Goal: Find specific page/section: Find specific page/section

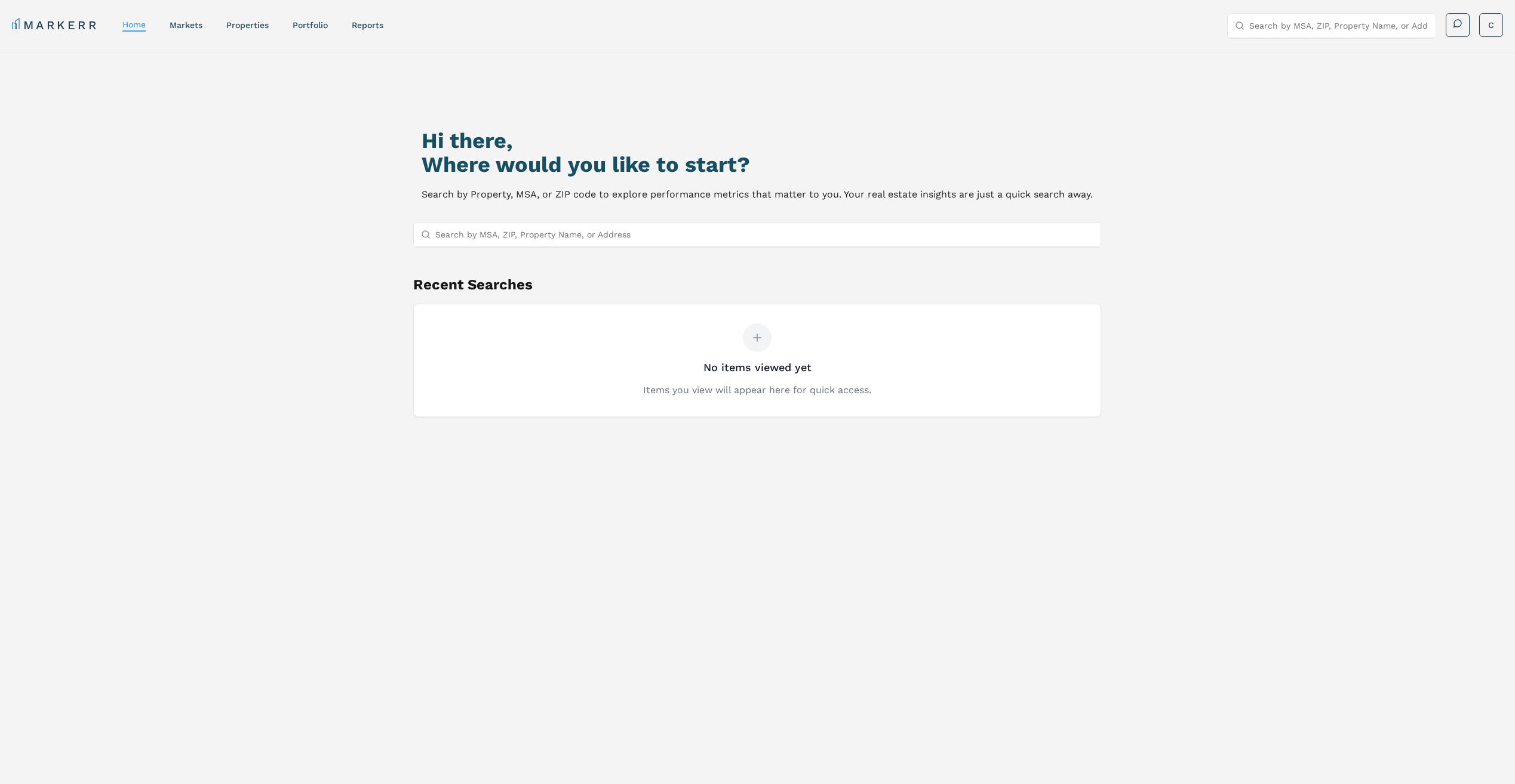
click at [689, 241] on input "Search by MSA, ZIP, Property Name, or Address" at bounding box center [764, 235] width 658 height 24
type input "60025"
click at [665, 261] on div "60025, [GEOGRAPHIC_DATA], [US_STATE] ZIP" at bounding box center [756, 257] width 686 height 20
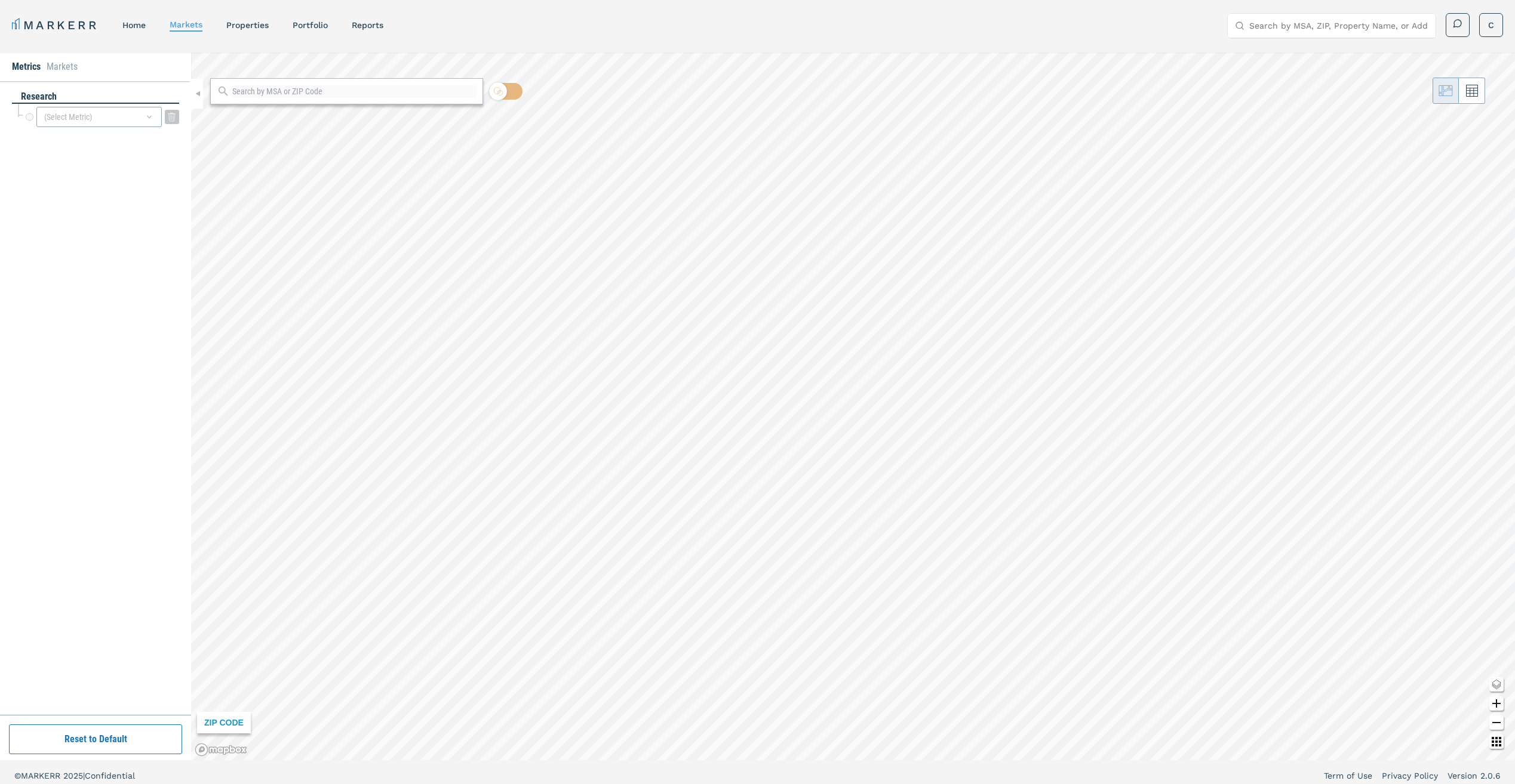
click at [79, 112] on div "(Select Metric)" at bounding box center [99, 116] width 125 height 20
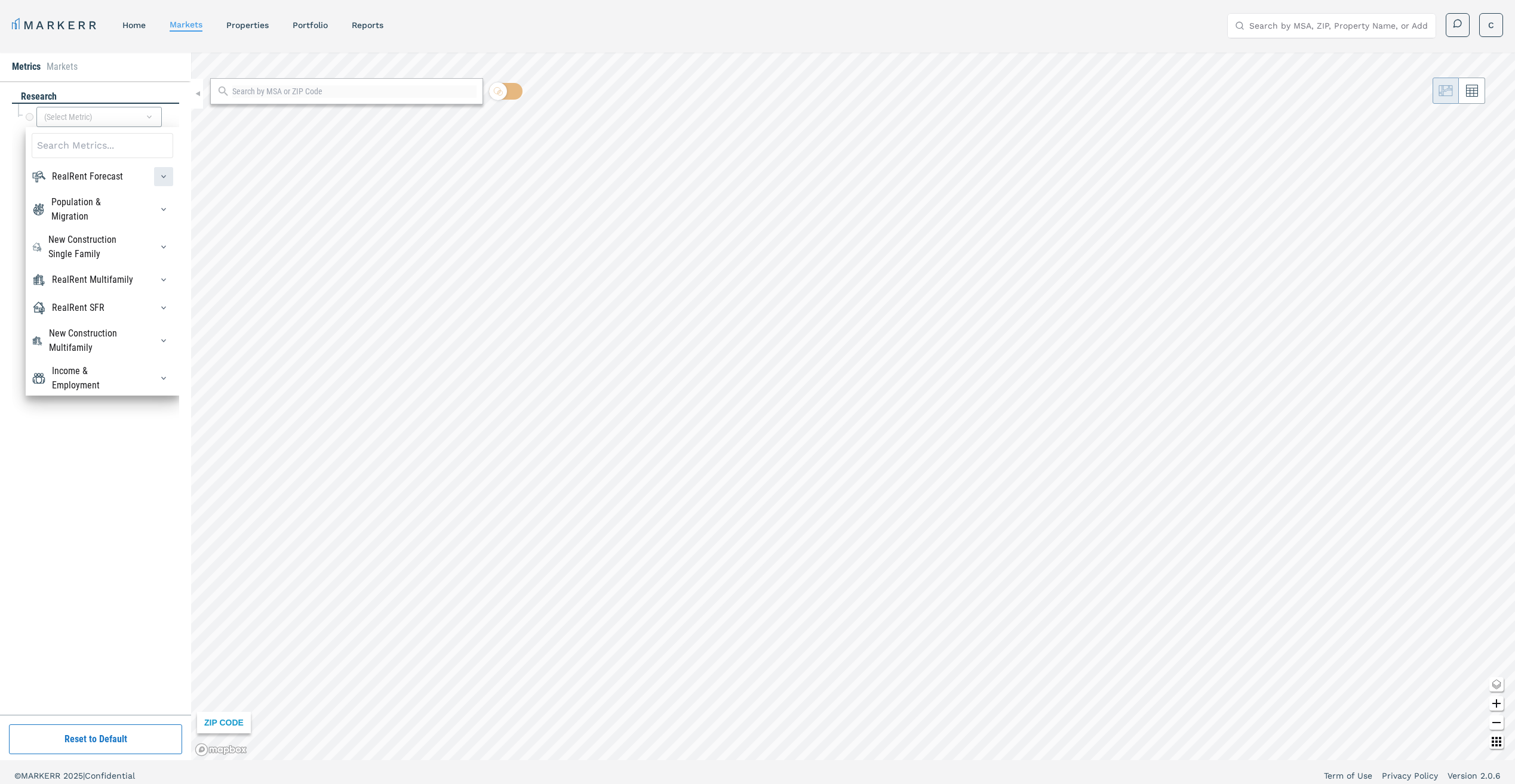
click at [159, 172] on icon "button" at bounding box center [164, 177] width 10 height 10
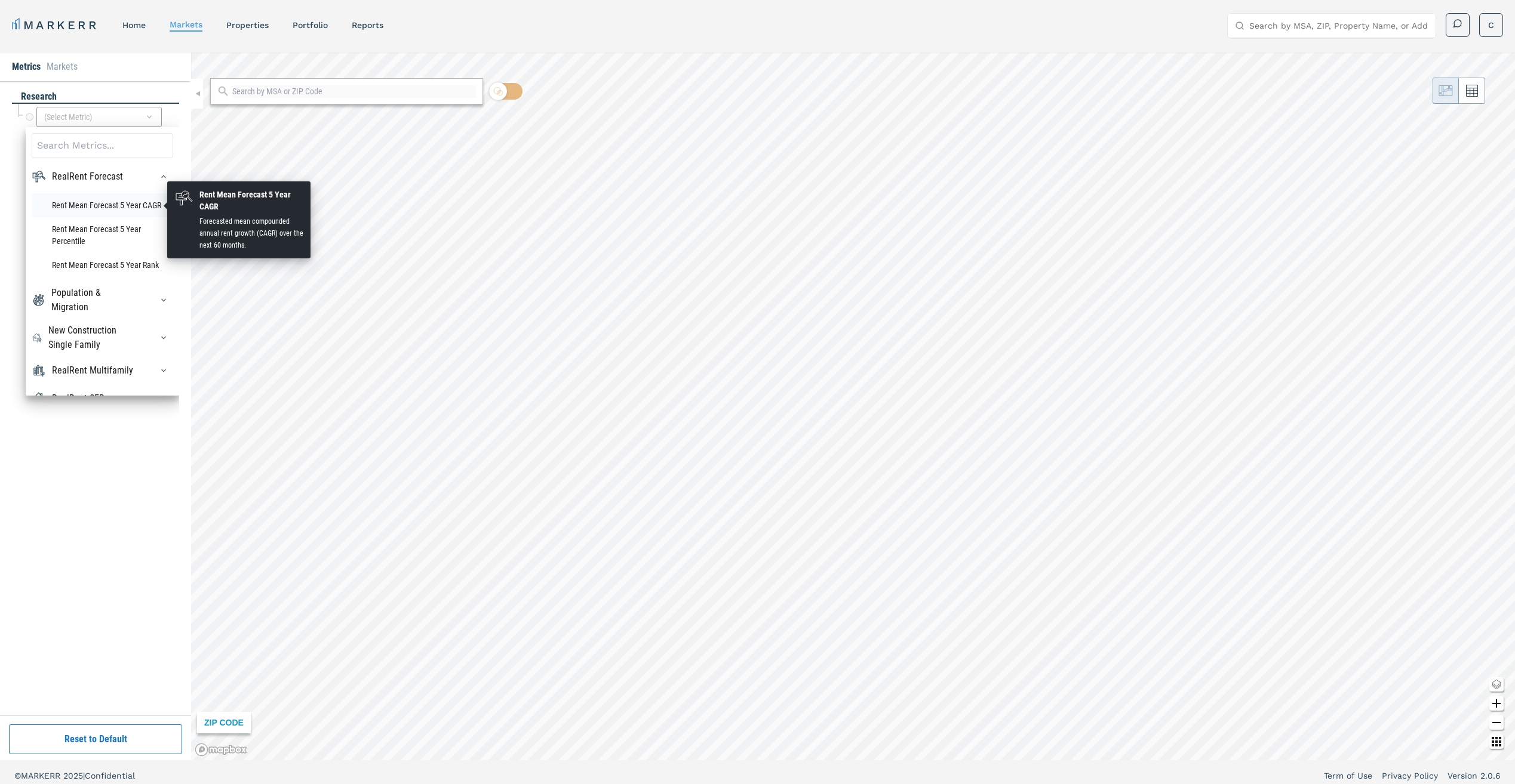
click at [136, 202] on li "Rent Mean Forecast 5 Year CAGR" at bounding box center [102, 206] width 141 height 24
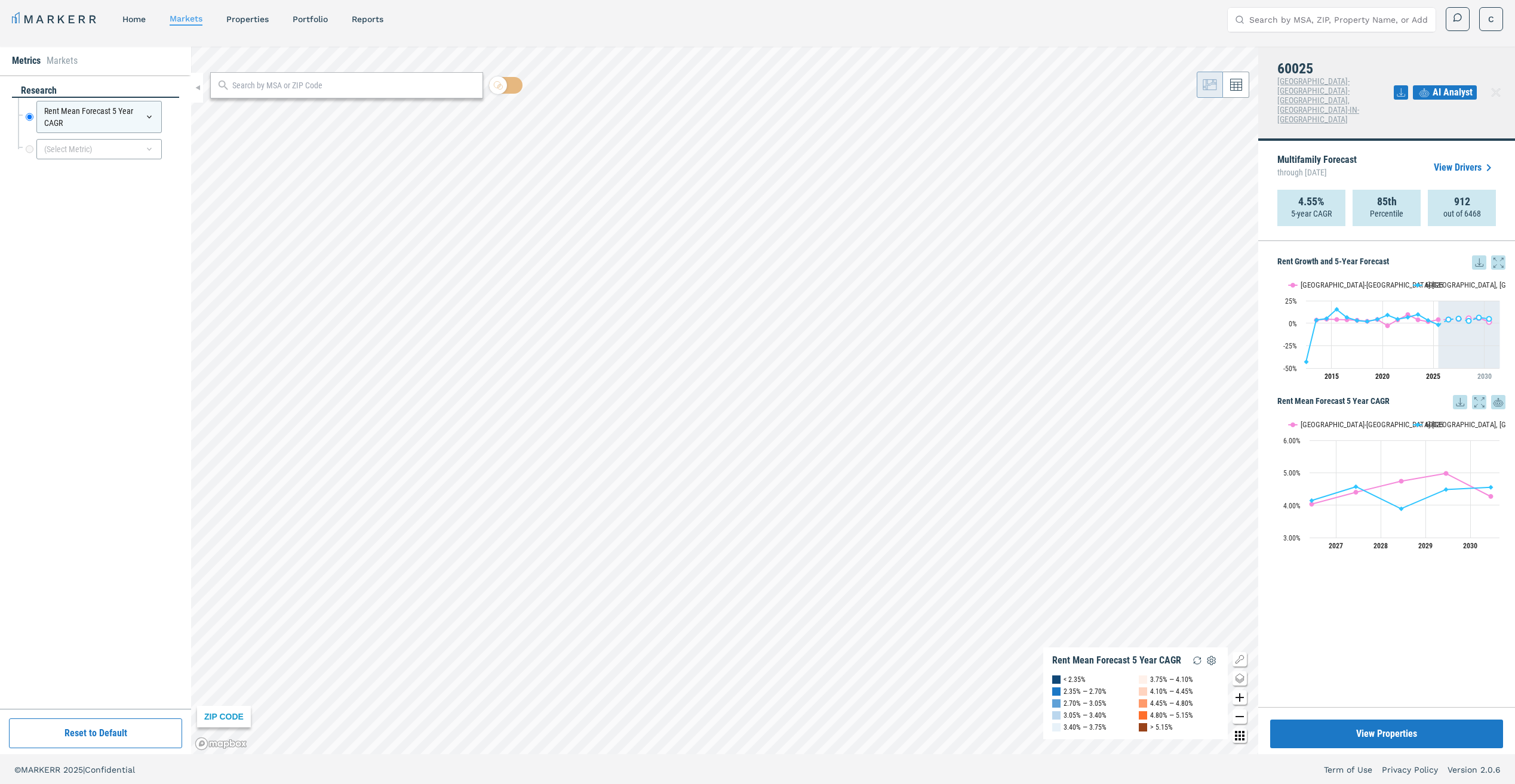
scroll to position [7, 0]
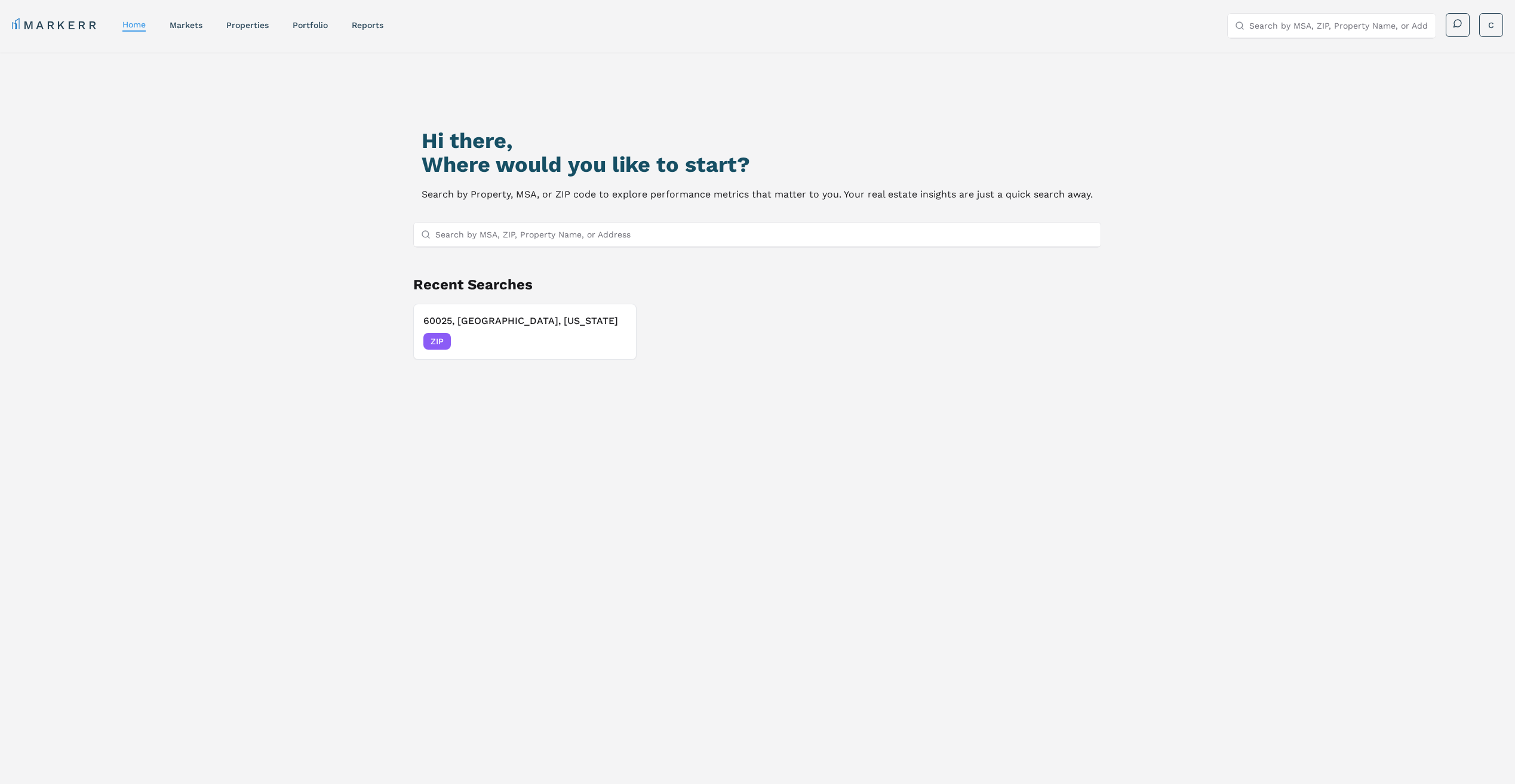
drag, startPoint x: 555, startPoint y: 333, endPoint x: 203, endPoint y: 188, distance: 380.7
click at [203, 189] on div "Hi there, Where would you like to start? Search by Property, MSA, or ZIP code t…" at bounding box center [757, 454] width 1515 height 803
click at [195, 18] on nav "MARKERR home markets properties Portfolio reports" at bounding box center [198, 25] width 371 height 17
click at [199, 29] on link "markets" at bounding box center [186, 25] width 33 height 10
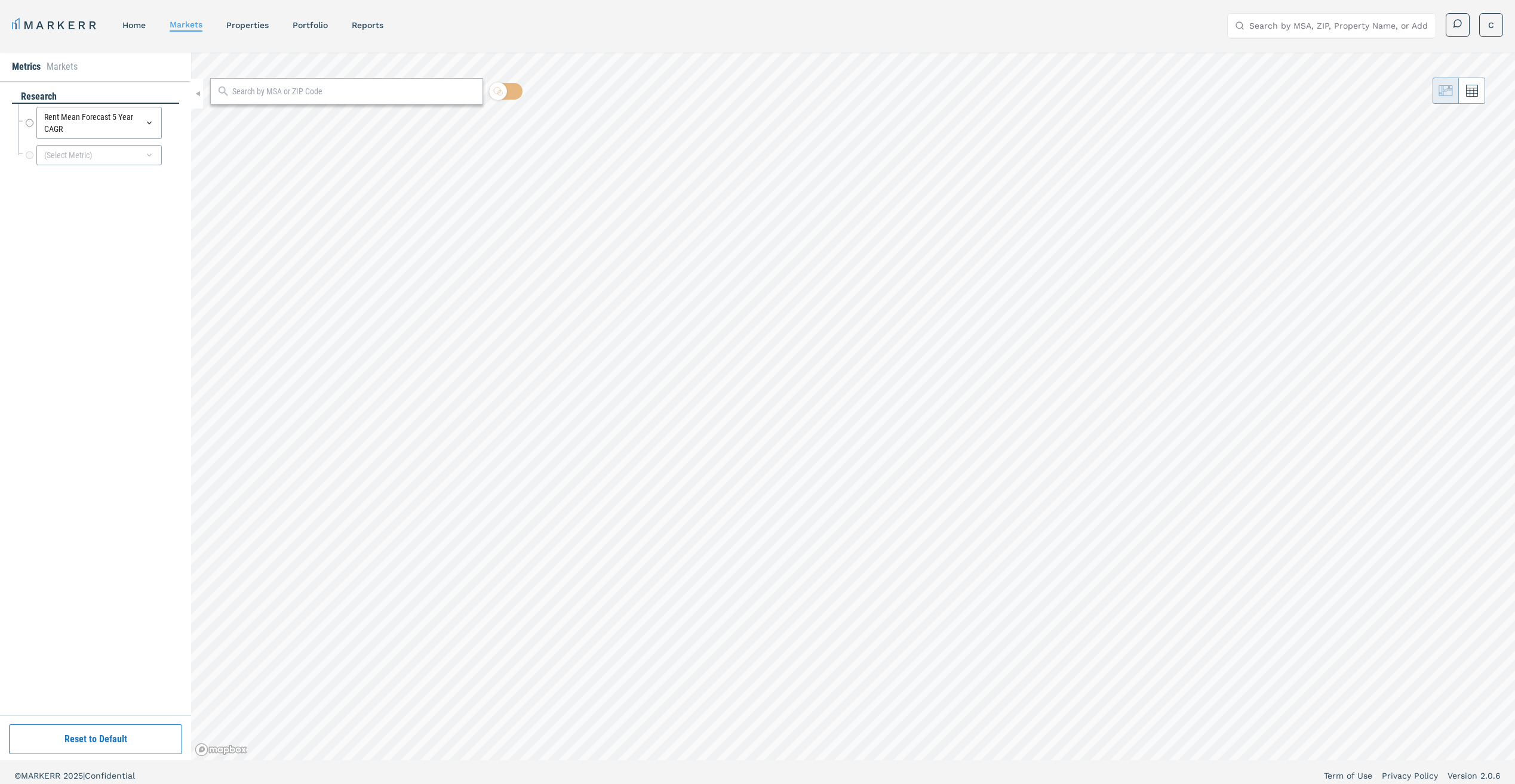
radio input "true"
drag, startPoint x: 255, startPoint y: 22, endPoint x: 283, endPoint y: 27, distance: 28.4
click at [255, 22] on link "properties" at bounding box center [248, 25] width 43 height 10
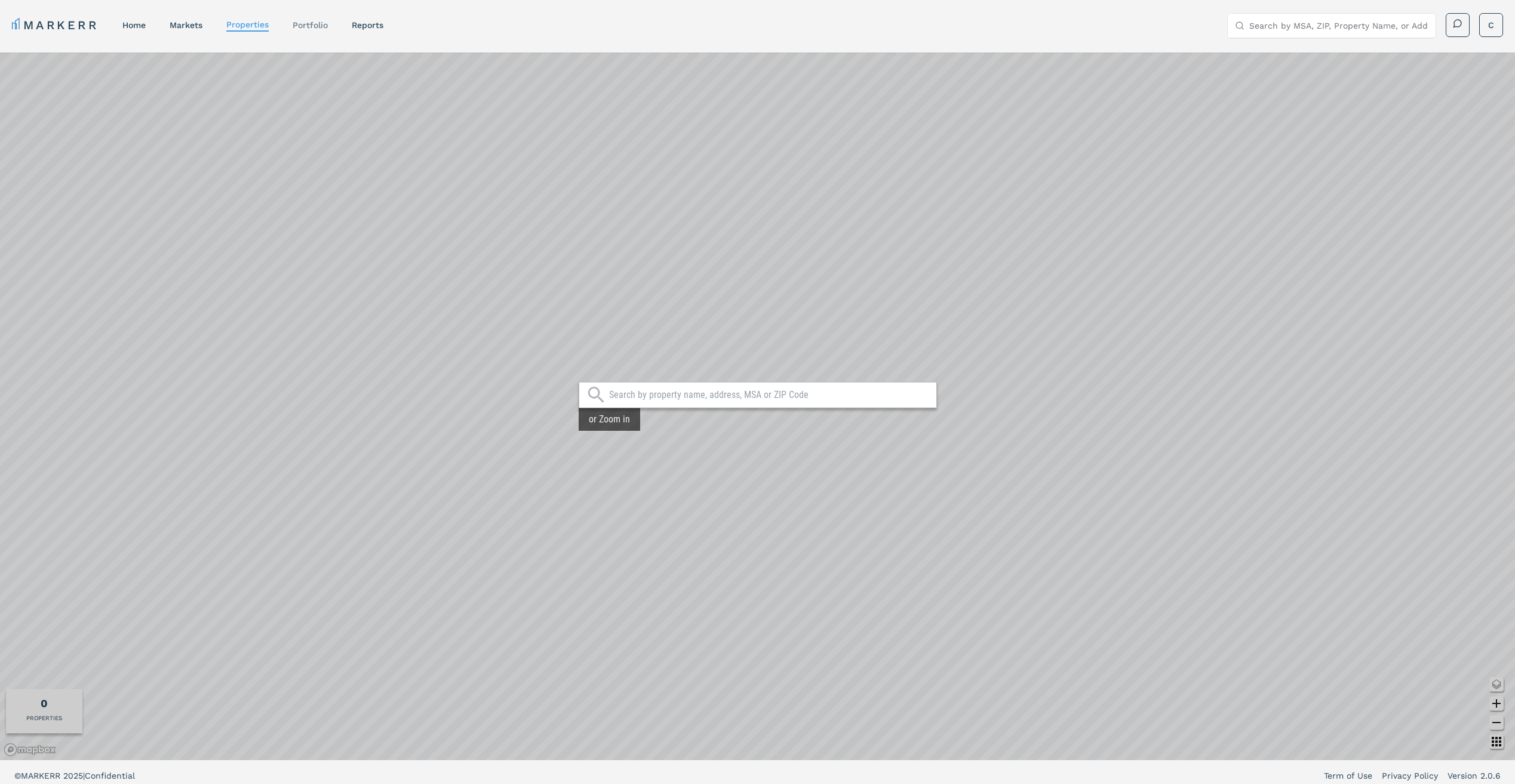
click at [319, 27] on link "Portfolio" at bounding box center [310, 25] width 35 height 10
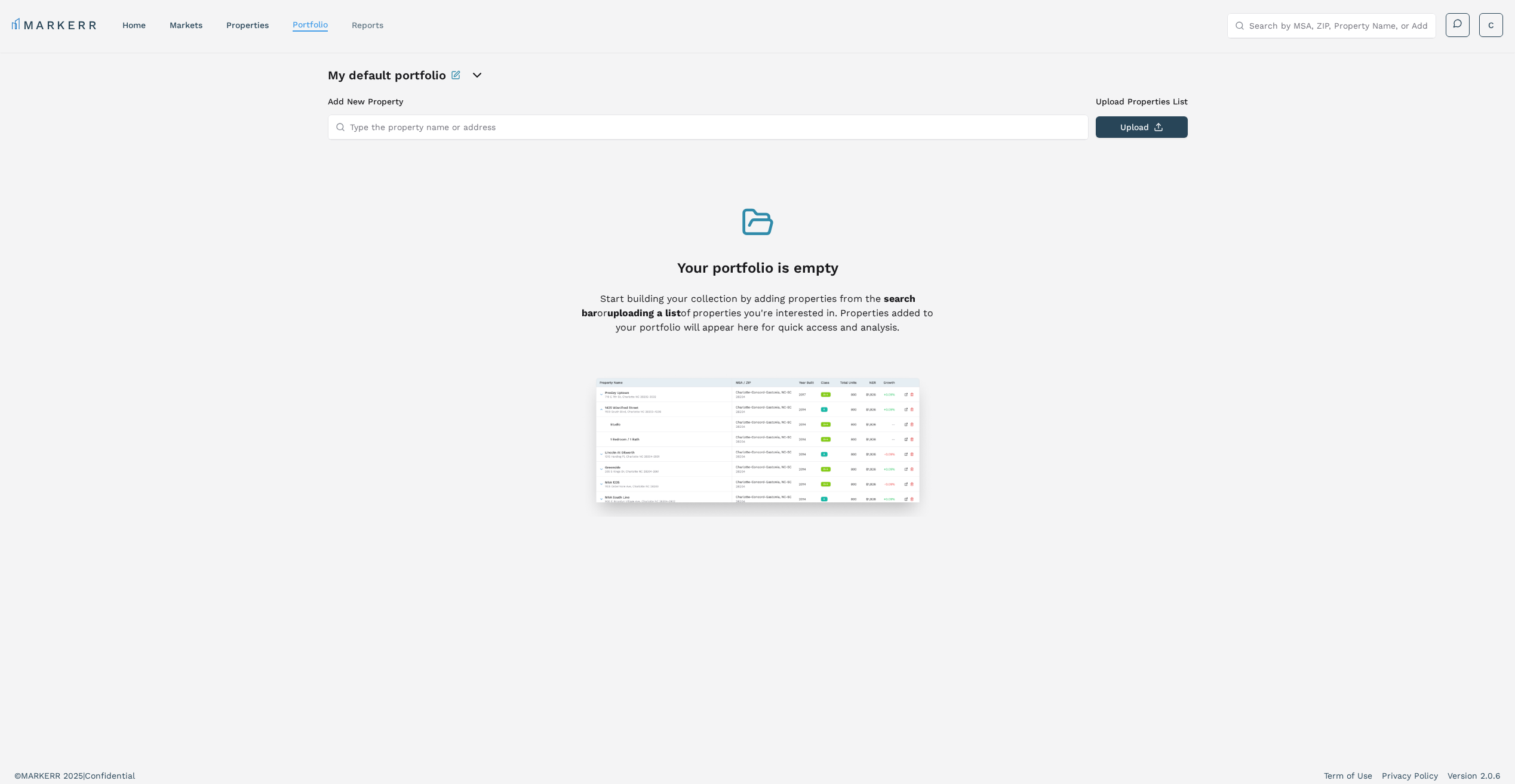
click at [366, 21] on link "reports" at bounding box center [367, 25] width 31 height 10
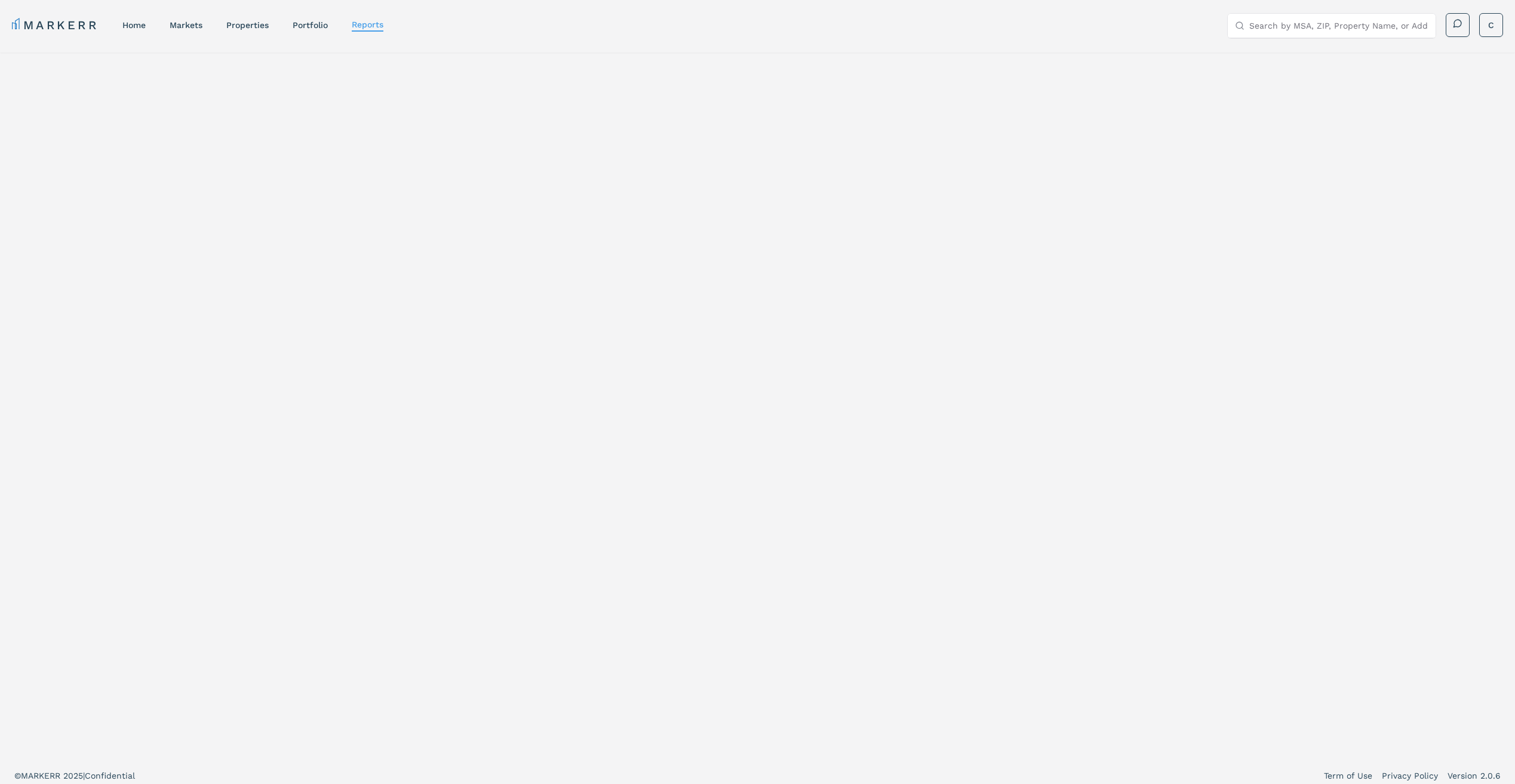
select select "-release_date"
